Goal: Transaction & Acquisition: Purchase product/service

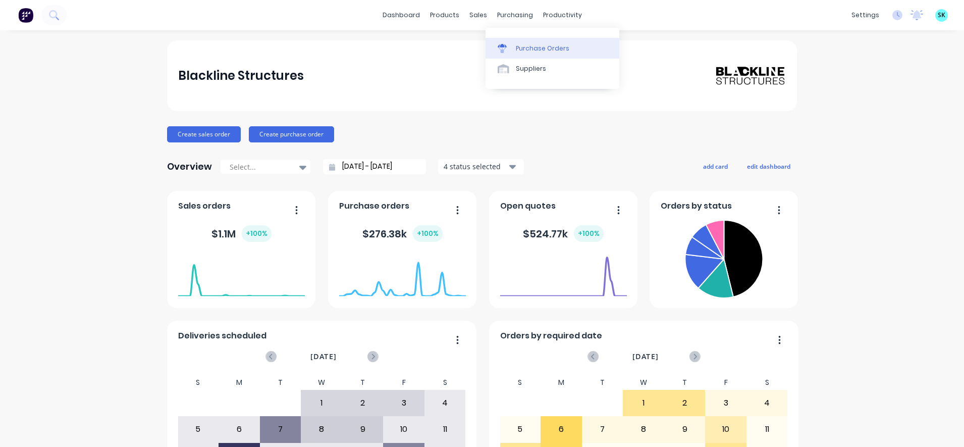
click at [508, 50] on div at bounding box center [505, 48] width 15 height 9
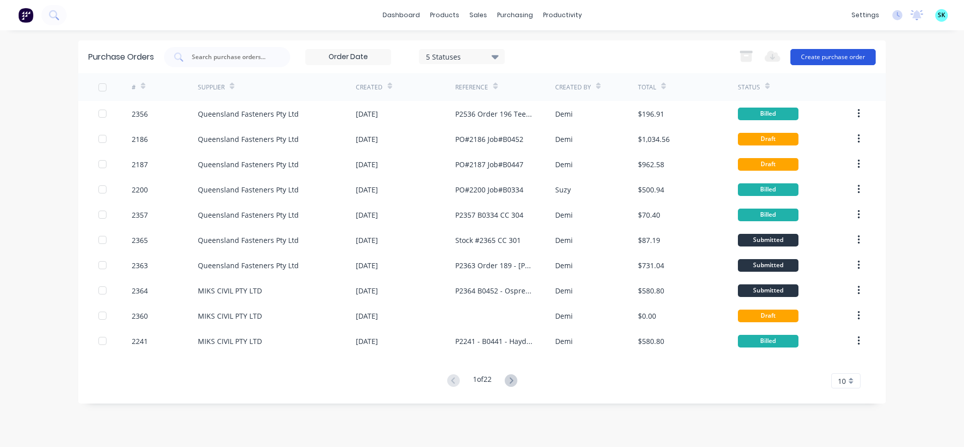
click at [829, 61] on button "Create purchase order" at bounding box center [833, 57] width 85 height 16
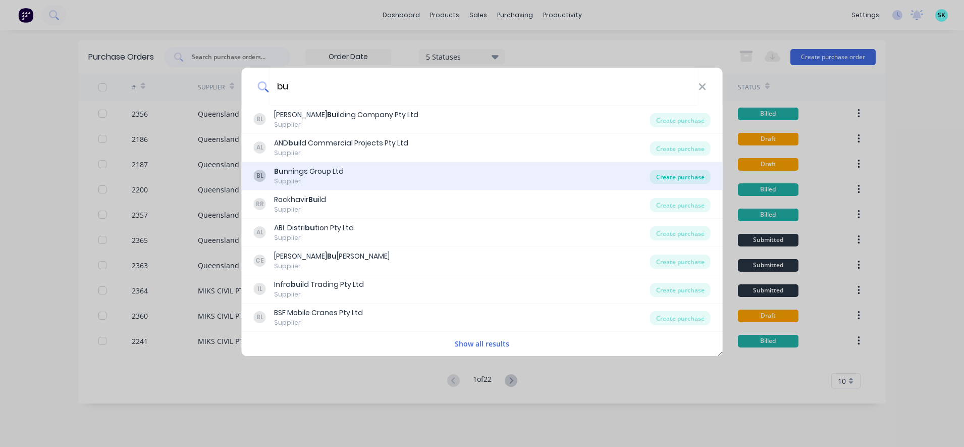
type input "bu"
click at [670, 180] on div "Create purchase" at bounding box center [680, 177] width 61 height 14
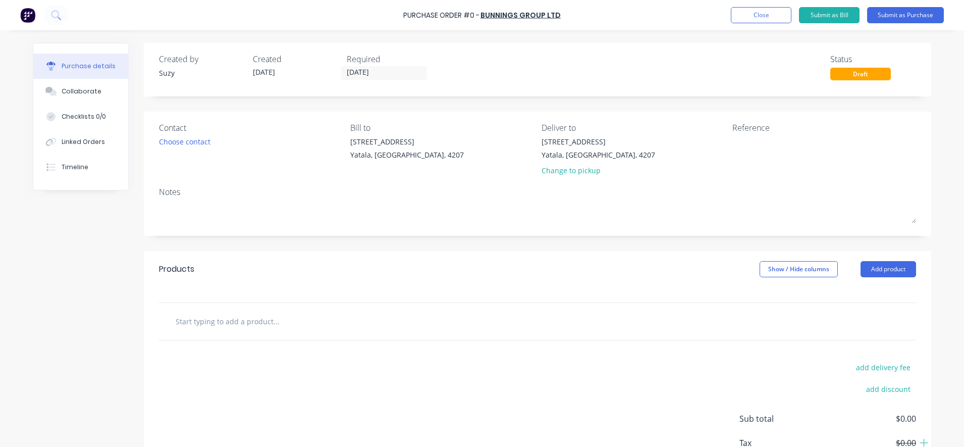
click at [205, 330] on input "text" at bounding box center [276, 321] width 202 height 20
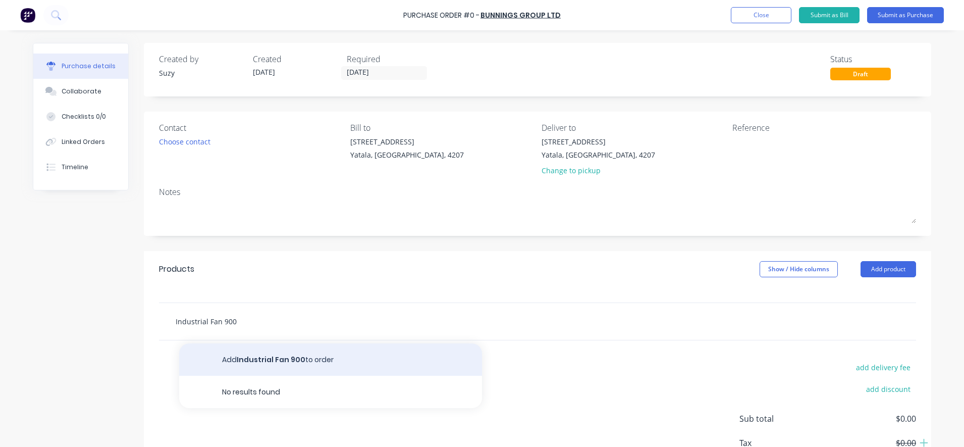
type input "Industrial Fan 900"
click at [243, 364] on button "Add Industrial Fan 900 to order" at bounding box center [330, 359] width 303 height 32
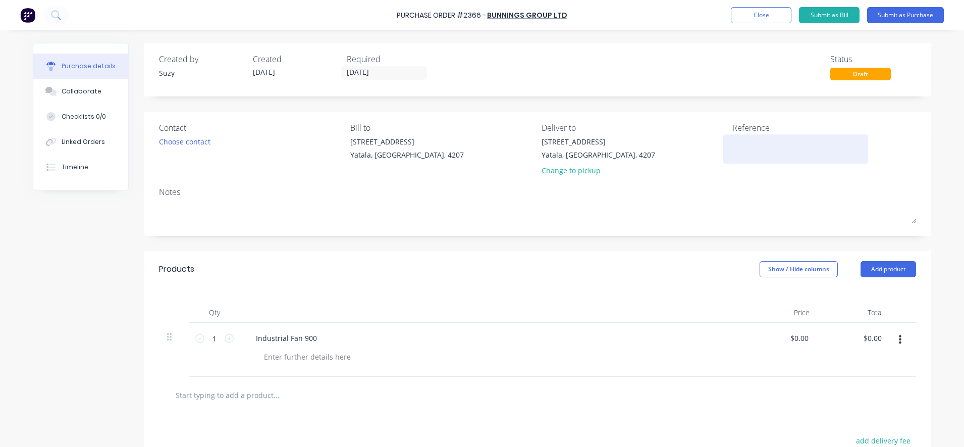
click at [756, 147] on textarea at bounding box center [796, 147] width 126 height 23
type textarea "PO 2366"
type textarea "x"
type textarea "PO 2366"
click at [320, 338] on div "Industrial Fan 900" at bounding box center [492, 338] width 489 height 15
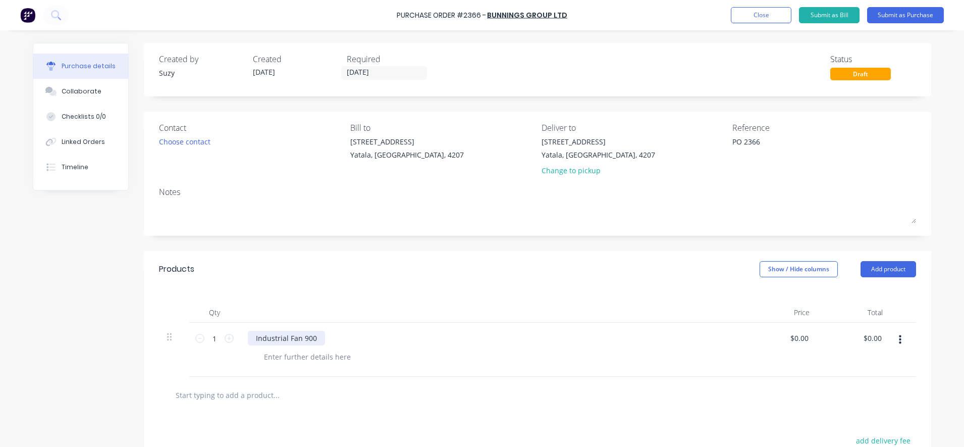
type textarea "x"
drag, startPoint x: 312, startPoint y: 338, endPoint x: 236, endPoint y: 332, distance: 75.9
click at [240, 332] on div "Industrial Fan 900" at bounding box center [492, 350] width 505 height 54
paste div
click at [436, 306] on div at bounding box center [492, 312] width 505 height 20
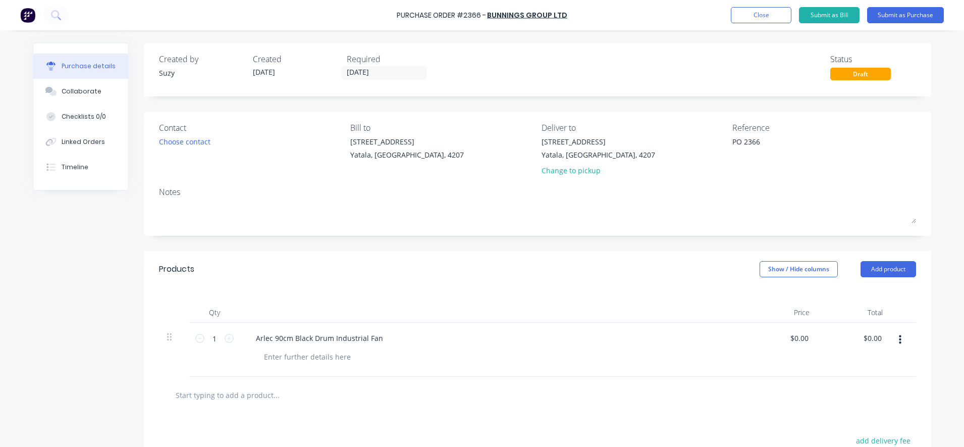
click at [486, 247] on div "Created by Suzy Created [DATE] Required [DATE] Status Draft Contact Choose cont…" at bounding box center [538, 311] width 788 height 537
click at [762, 19] on button "Close" at bounding box center [761, 15] width 61 height 16
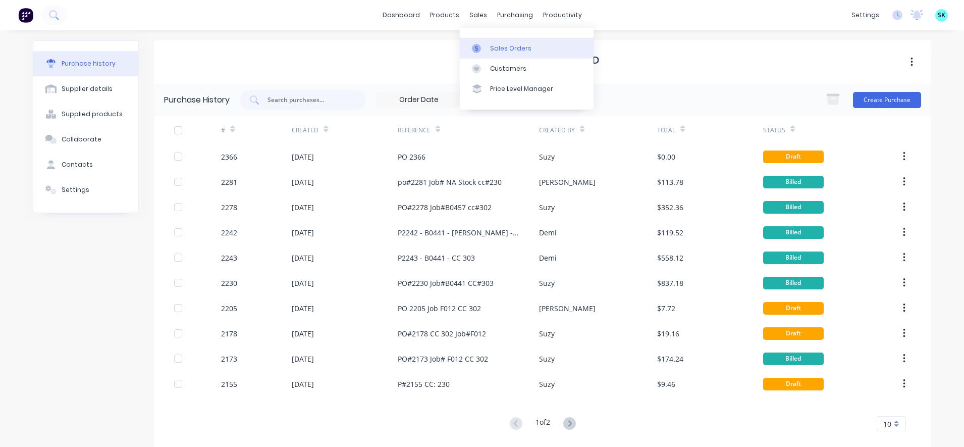
click at [475, 39] on link "Sales Orders" at bounding box center [527, 48] width 134 height 20
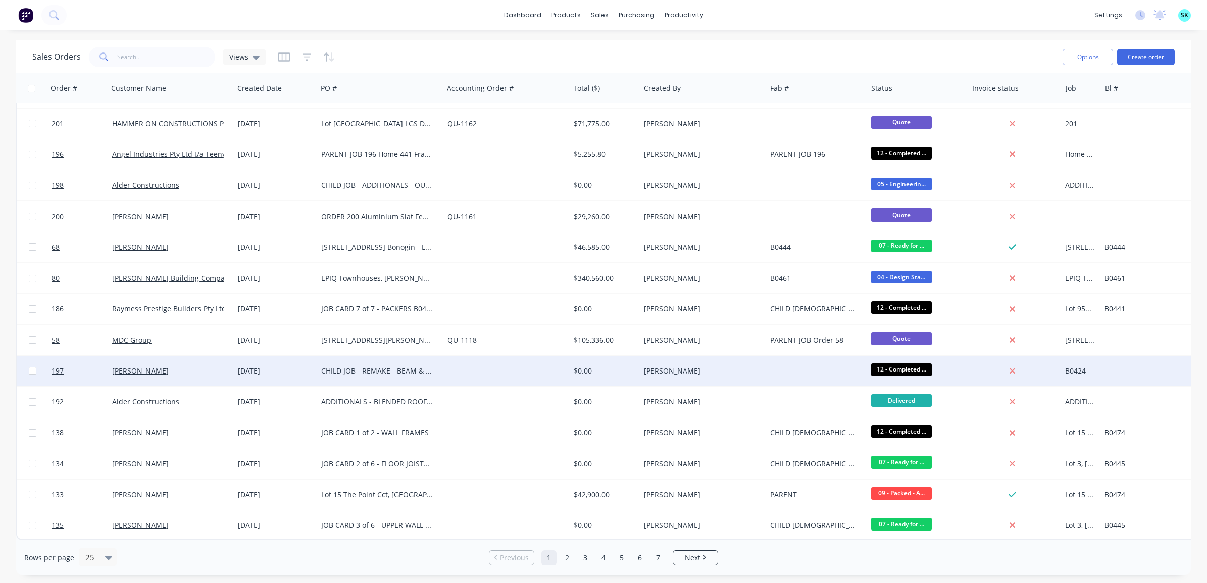
scroll to position [339, 0]
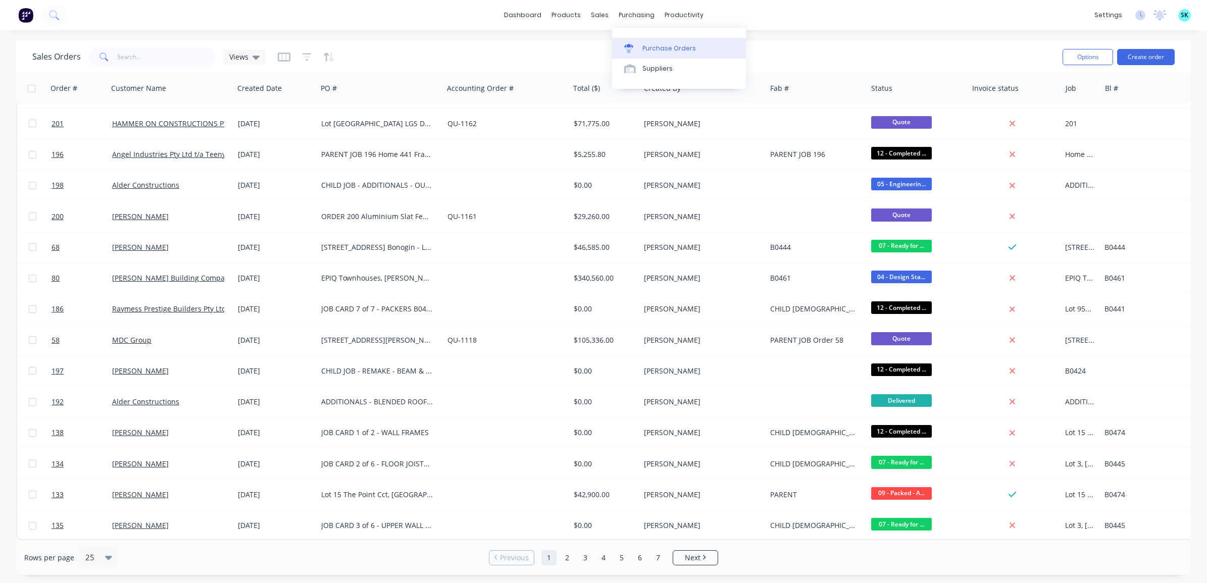
click at [640, 44] on link "Purchase Orders" at bounding box center [679, 48] width 134 height 20
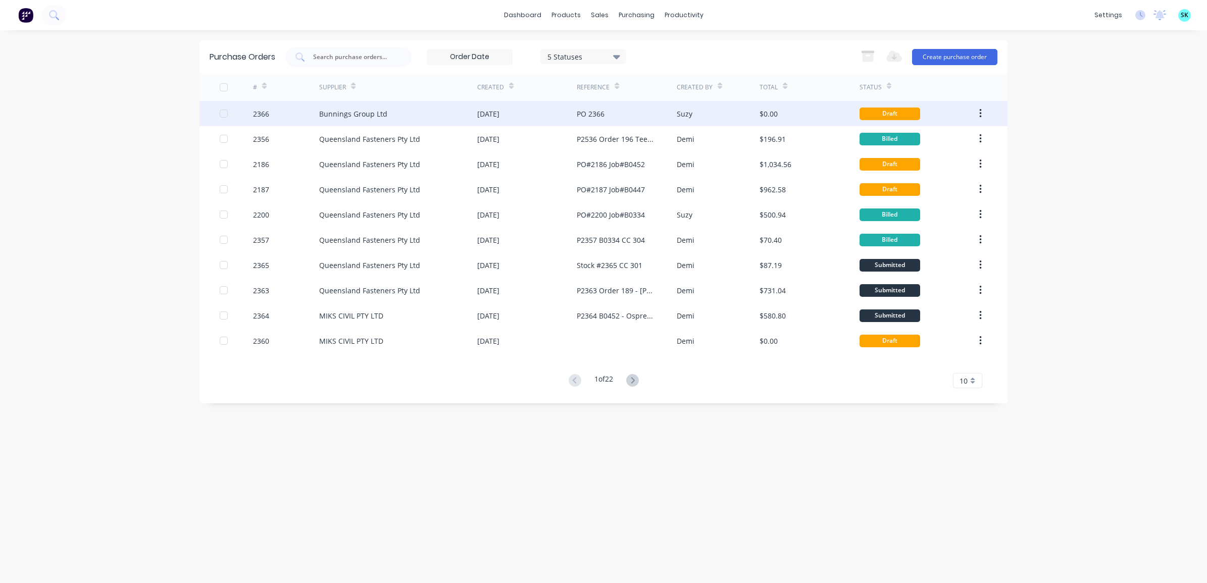
click at [499, 116] on div "[DATE]" at bounding box center [488, 114] width 22 height 11
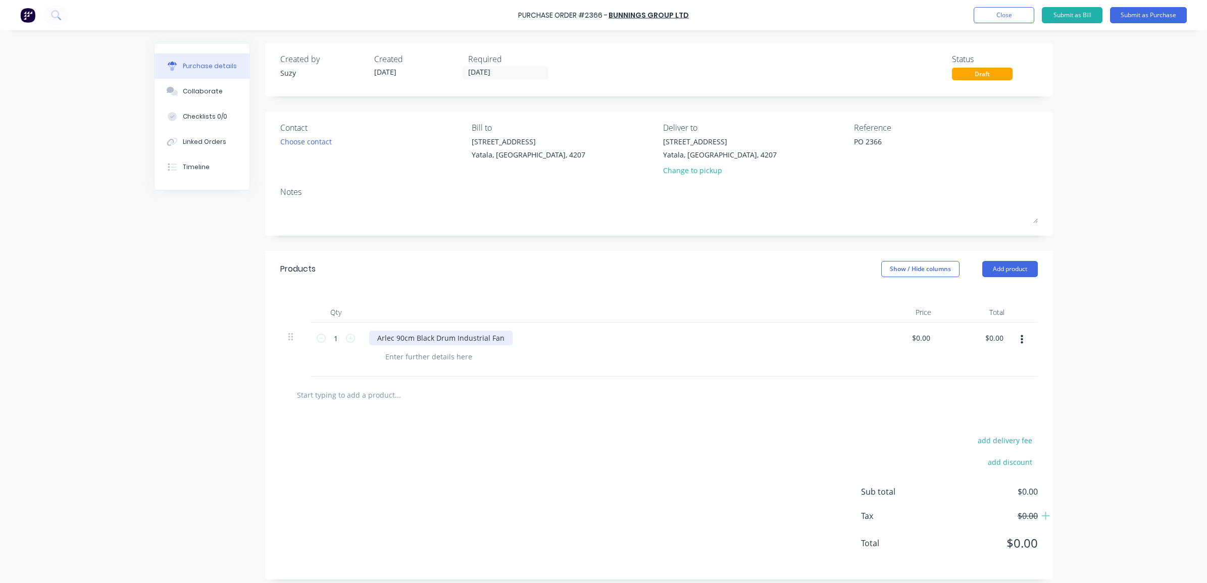
click at [395, 339] on div "Arlec 90cm Black Drum Industrial Fan" at bounding box center [440, 338] width 143 height 15
type textarea "x"
drag, startPoint x: 371, startPoint y: 339, endPoint x: 496, endPoint y: 334, distance: 124.8
click at [496, 334] on div "Arlec 90cm Black Drum Industrial Fan" at bounding box center [440, 338] width 143 height 15
paste div
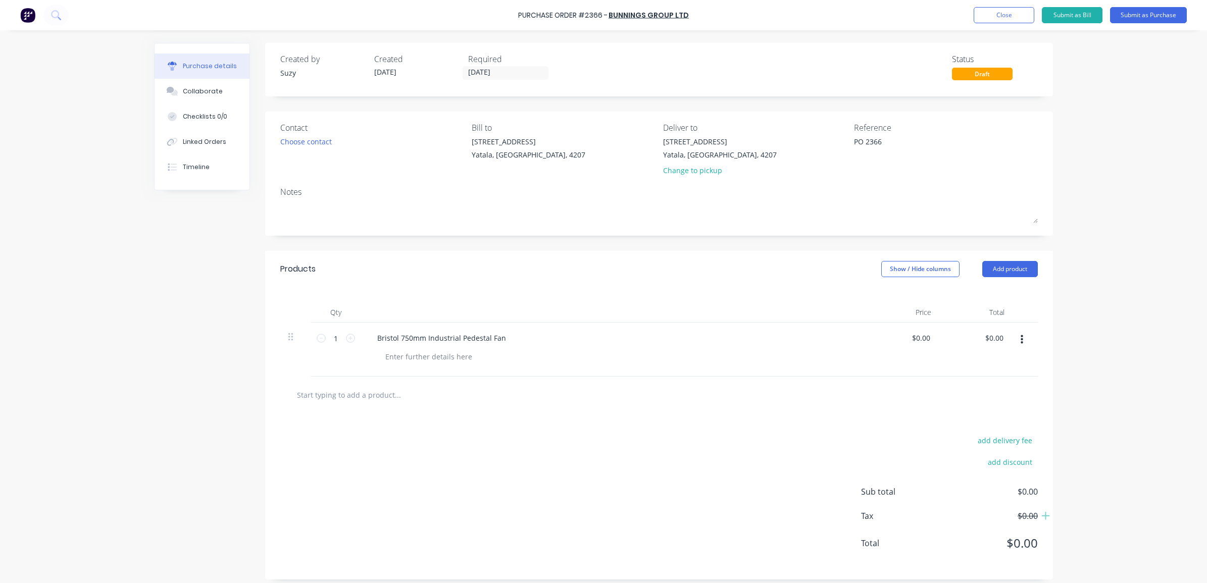
click at [347, 392] on input "text" at bounding box center [397, 395] width 202 height 20
paste input "Fiddly Bits 250g Black Flat Spray Paint"
type textarea "x"
type input "Fiddly Bits 250g Black Flat Spray Paint"
type textarea "x"
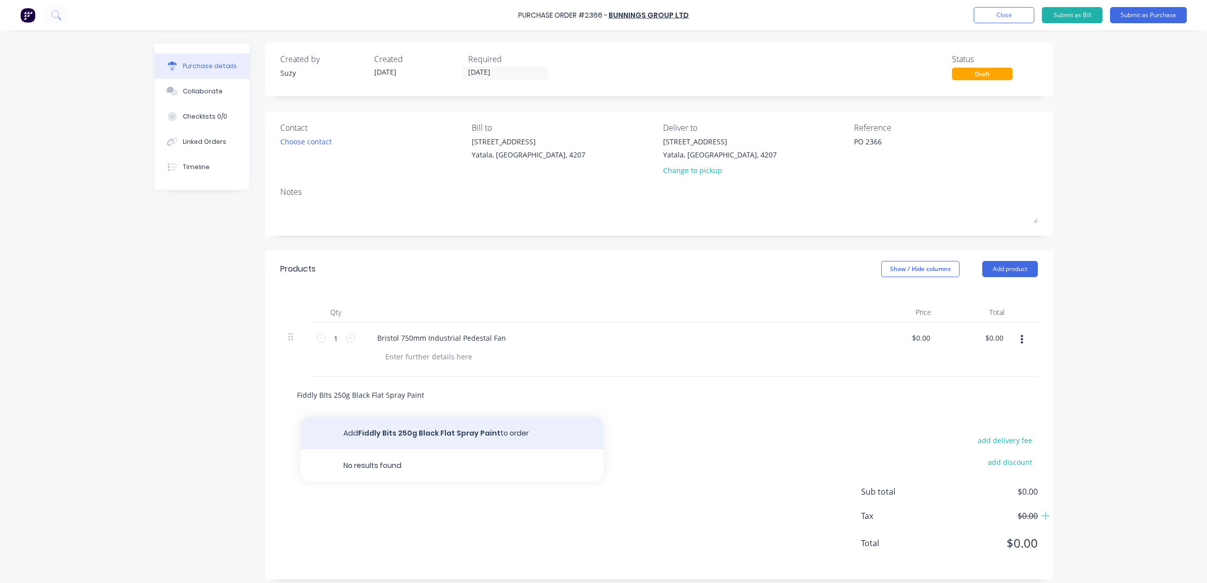
type input "Fiddly Bits 250g Black Flat Spray Paint"
click at [409, 428] on button "Add Fiddly Bits 250g Black Flat Spray Paint to order" at bounding box center [451, 433] width 303 height 32
type textarea "x"
